Goal: Find specific fact: Find specific fact

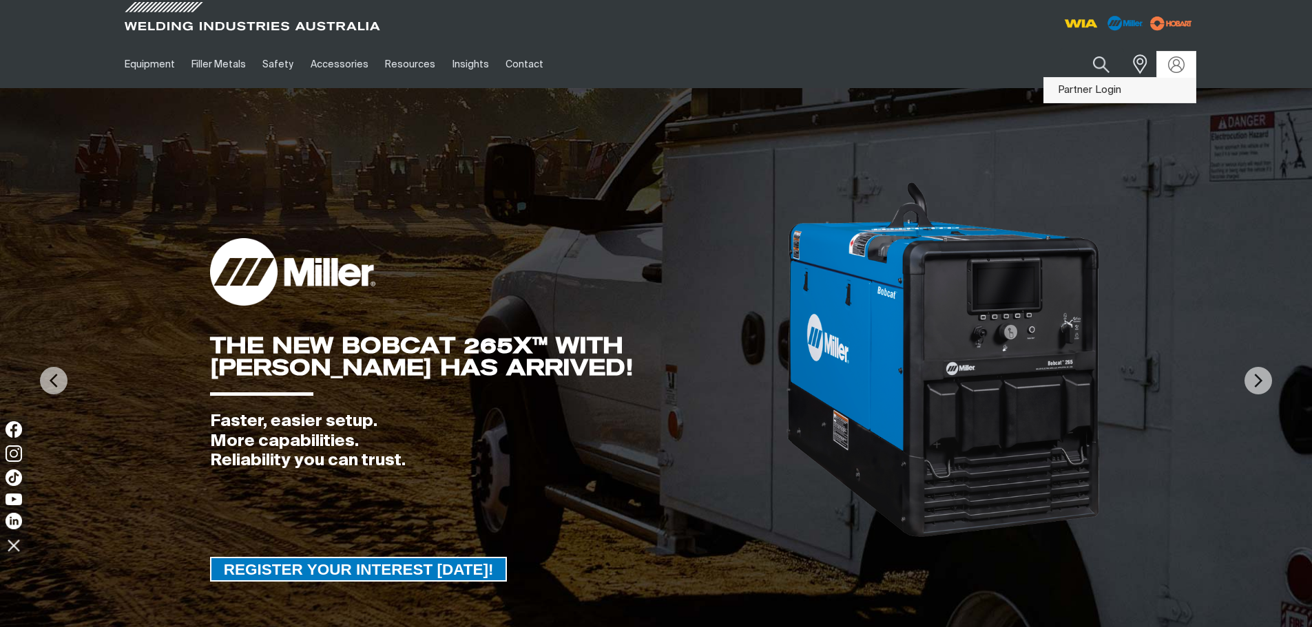
click at [1122, 95] on link "Partner Login" at bounding box center [1119, 90] width 151 height 25
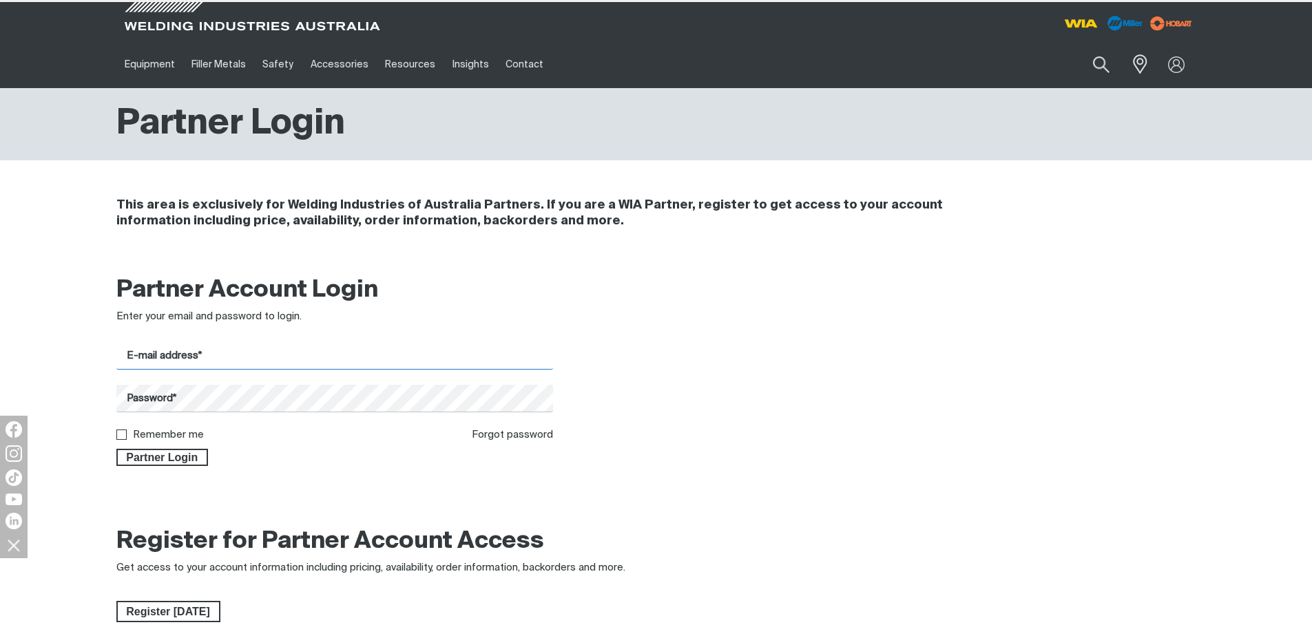
type input "admin@unitedmachinery.com.au"
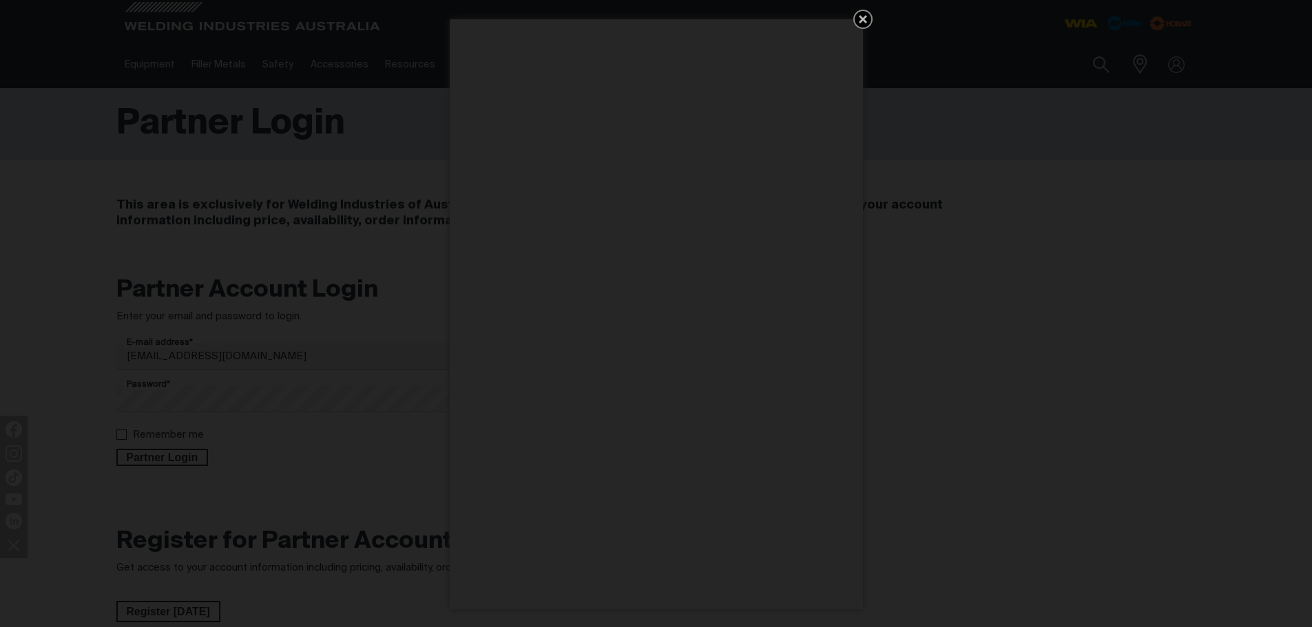
click at [196, 458] on div "Get 5 WIA Welding Guides Free!" at bounding box center [656, 313] width 1312 height 627
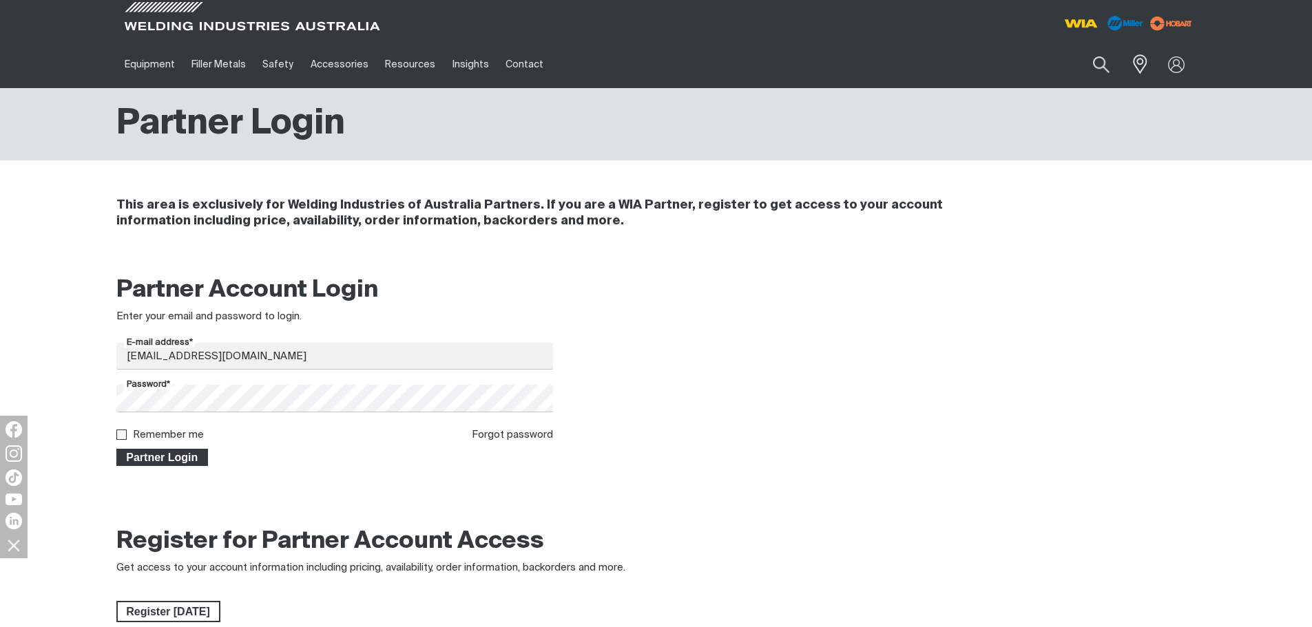
click at [132, 460] on span "Partner Login" at bounding box center [163, 458] width 90 height 18
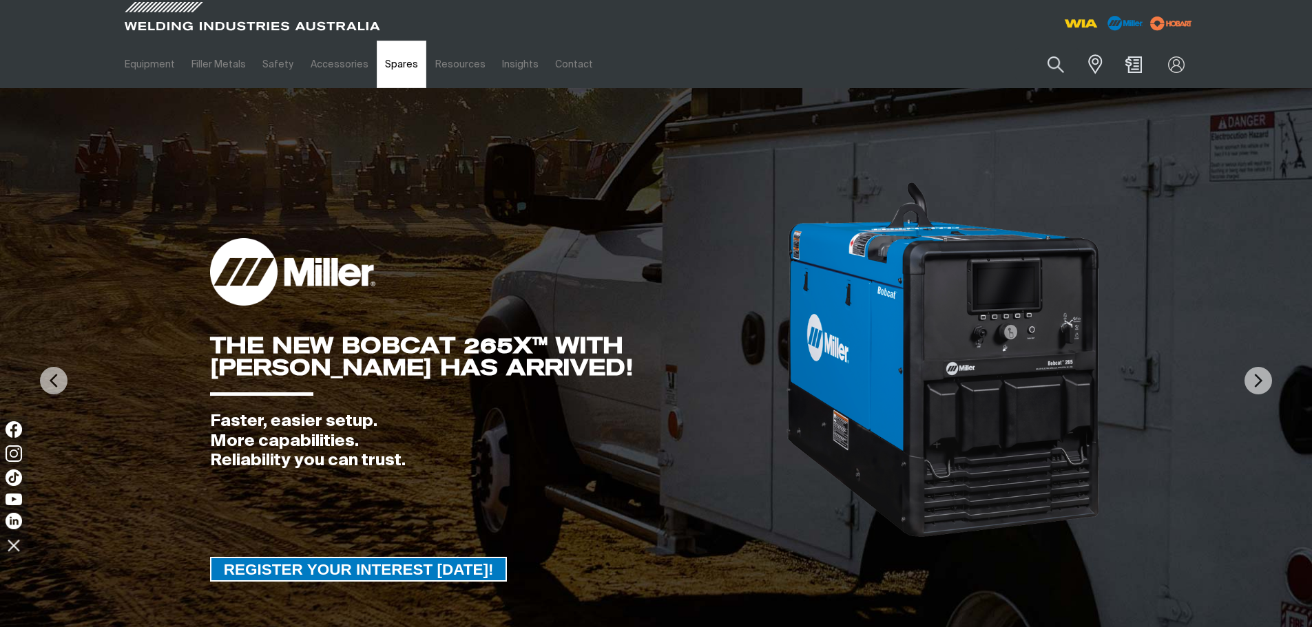
click at [382, 80] on link "Spares" at bounding box center [402, 65] width 50 height 48
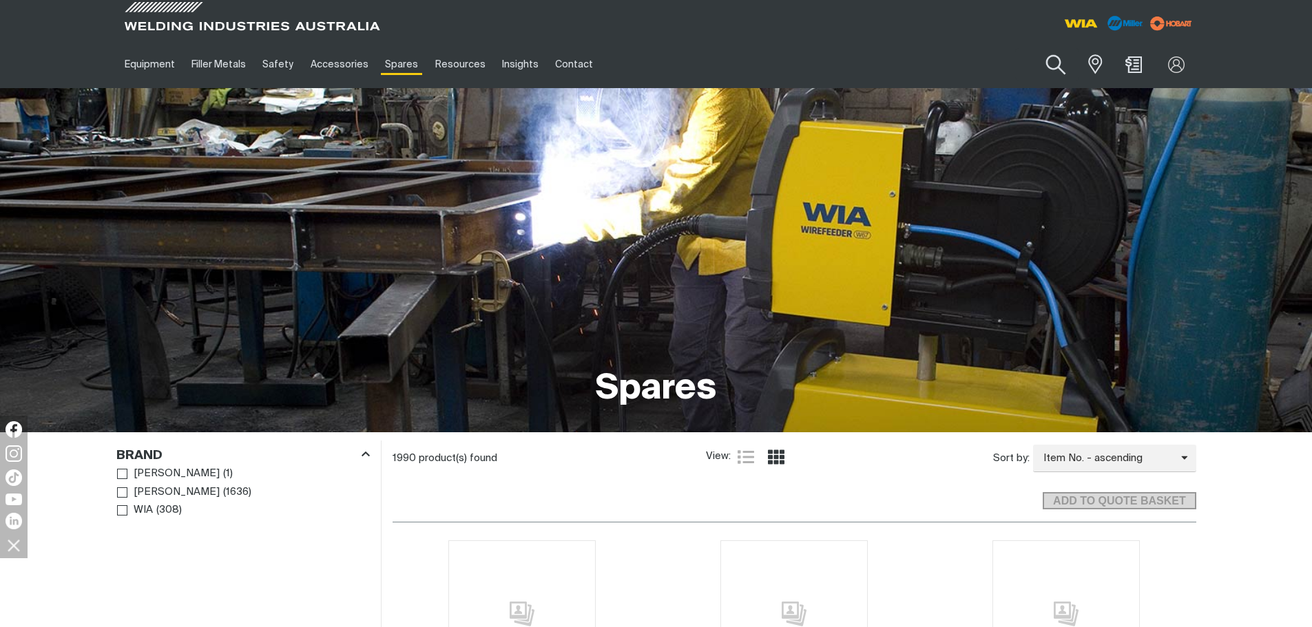
click at [1056, 56] on button "Search products" at bounding box center [1056, 64] width 56 height 39
click at [971, 74] on input "Search" at bounding box center [972, 64] width 212 height 31
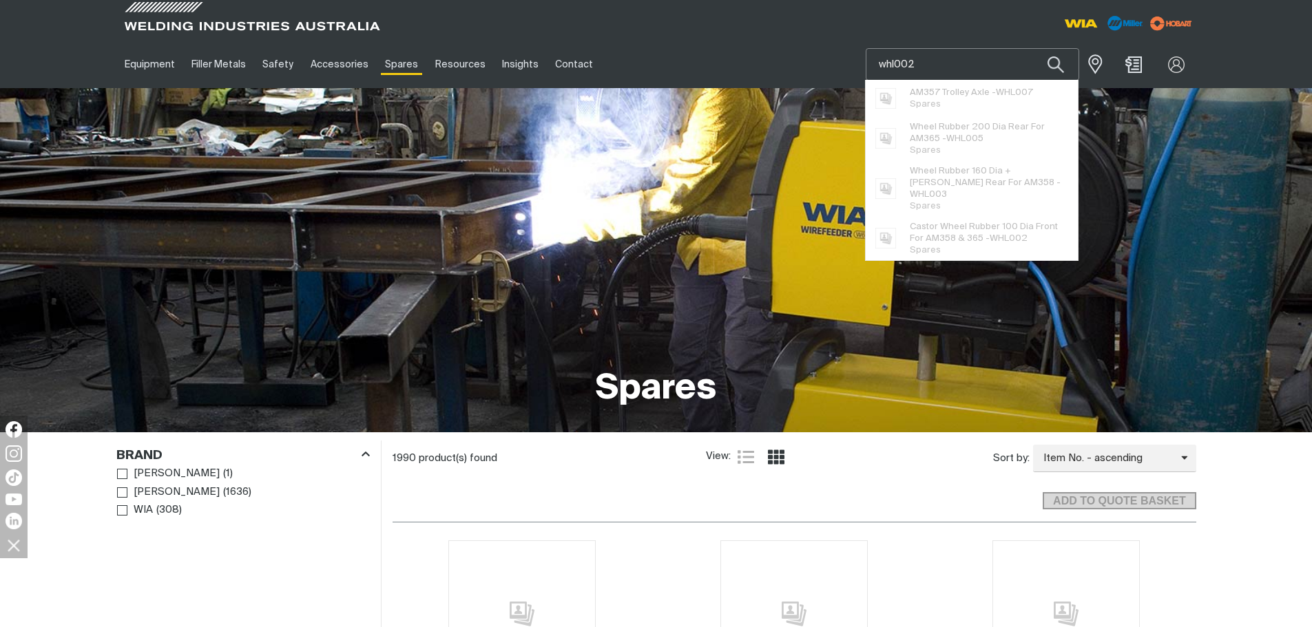
type input "whl002"
click at [1032, 48] on button "Search products" at bounding box center [1055, 64] width 47 height 32
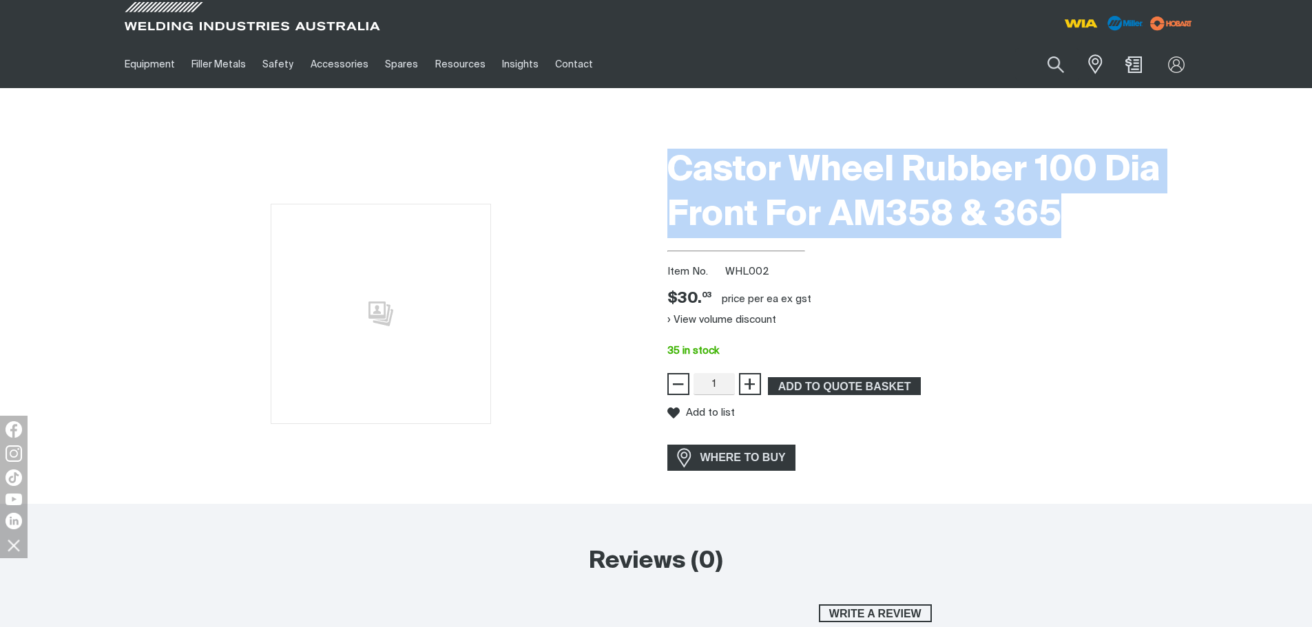
drag, startPoint x: 659, startPoint y: 153, endPoint x: 1080, endPoint y: 222, distance: 426.4
click at [1117, 237] on div "Castor Wheel Rubber 100 Dia Front For AM358 & 365 Item No. WHL002 Price $30.03 …" at bounding box center [931, 323] width 551 height 362
copy h1 "Castor Wheel Rubber 100 Dia Front For AM358 & 365"
